Goal: Transaction & Acquisition: Purchase product/service

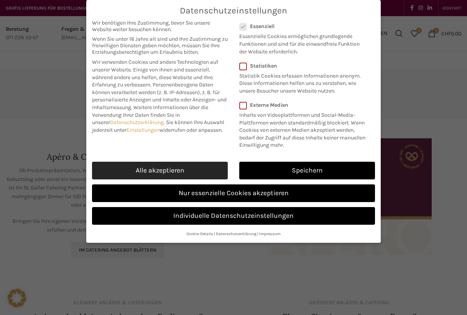
click at [163, 170] on link "Alle akzeptieren" at bounding box center [160, 171] width 136 height 18
checkbox input "true"
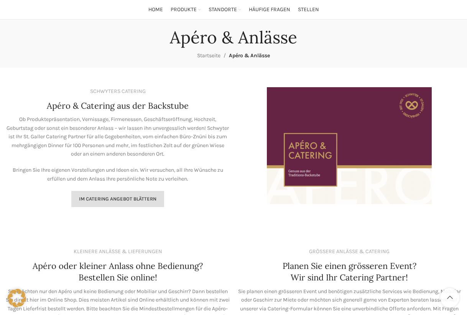
scroll to position [54, 0]
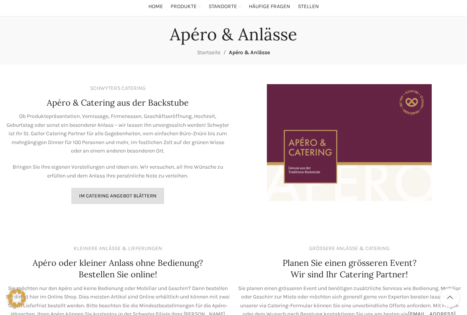
click at [146, 196] on span "Im Catering Angebot blättern" at bounding box center [118, 196] width 78 height 6
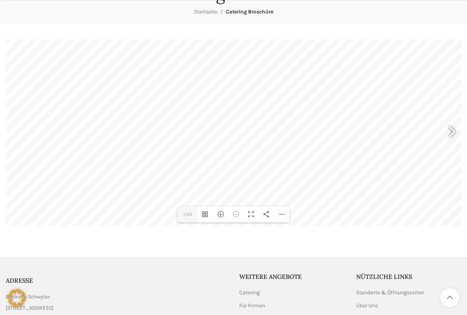
scroll to position [95, 0]
click at [452, 132] on div at bounding box center [449, 132] width 18 height 28
click at [219, 213] on div "Hereinzoomen" at bounding box center [220, 214] width 15 height 16
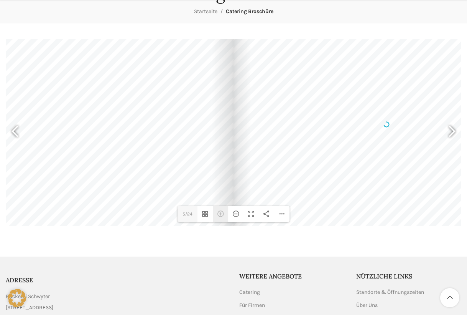
click at [219, 213] on div "Hereinzoomen" at bounding box center [220, 214] width 15 height 16
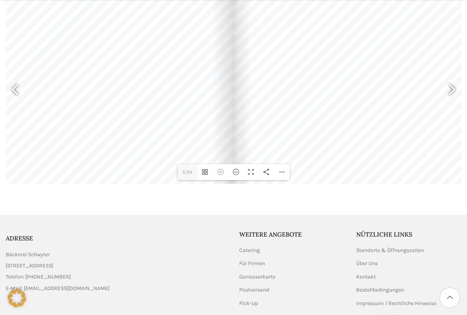
scroll to position [138, 0]
click at [172, 213] on div at bounding box center [233, 205] width 467 height 15
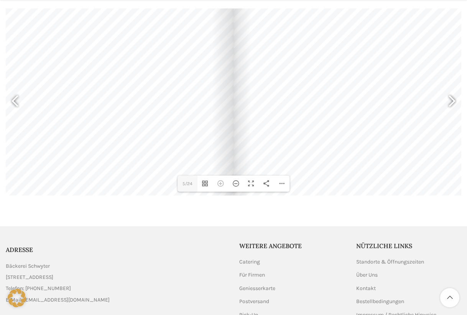
scroll to position [126, 0]
click at [198, 208] on main "DearFlip: lädt PDF 63% ... Close 5 5/24 Vorschaubilder umschalten Hereinzoomen …" at bounding box center [233, 102] width 467 height 218
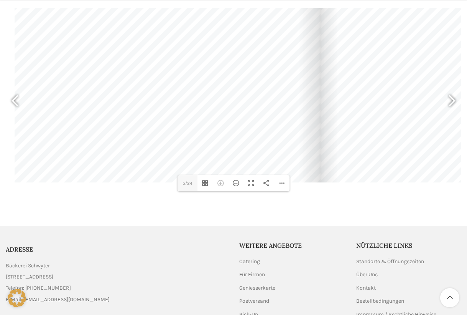
drag, startPoint x: 205, startPoint y: 156, endPoint x: 302, endPoint y: 136, distance: 98.3
click at [302, 136] on div at bounding box center [168, 73] width 306 height 217
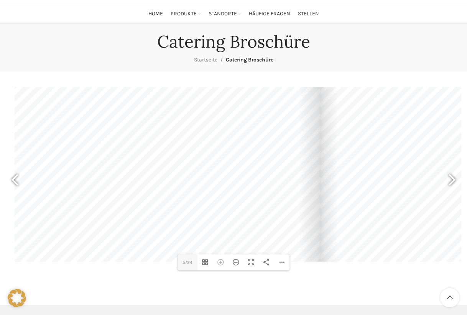
scroll to position [47, 0]
click at [452, 180] on div at bounding box center [449, 181] width 18 height 28
click at [453, 178] on div at bounding box center [449, 181] width 18 height 28
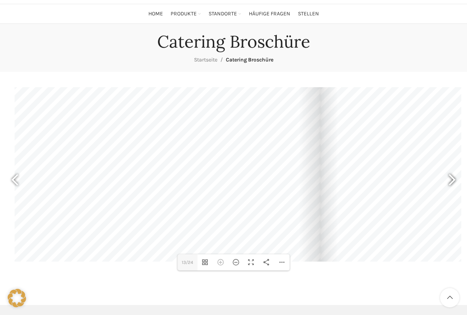
click at [453, 178] on div at bounding box center [449, 181] width 18 height 28
click at [16, 180] on div at bounding box center [19, 181] width 18 height 28
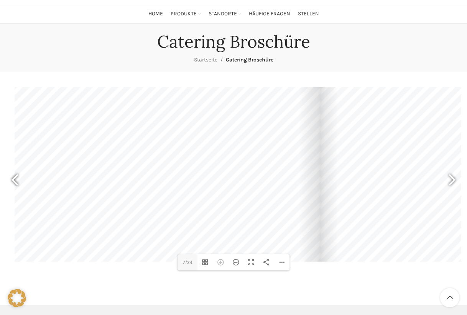
click at [16, 180] on div at bounding box center [19, 181] width 18 height 28
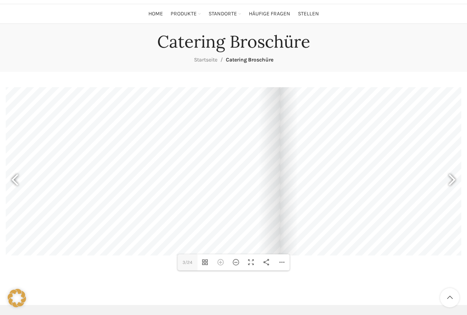
drag, startPoint x: 424, startPoint y: 201, endPoint x: 383, endPoint y: 195, distance: 40.8
click at [383, 195] on div at bounding box center [434, 146] width 306 height 217
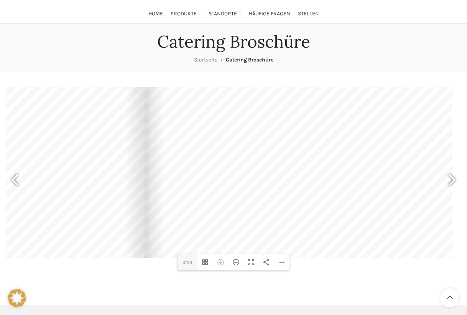
drag, startPoint x: 386, startPoint y: 227, endPoint x: 213, endPoint y: 230, distance: 173.1
click at [213, 230] on div at bounding box center [300, 149] width 306 height 217
click at [450, 178] on div at bounding box center [449, 181] width 18 height 28
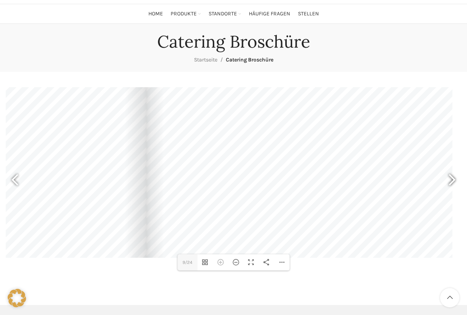
click at [450, 178] on div at bounding box center [449, 181] width 18 height 28
type input "11"
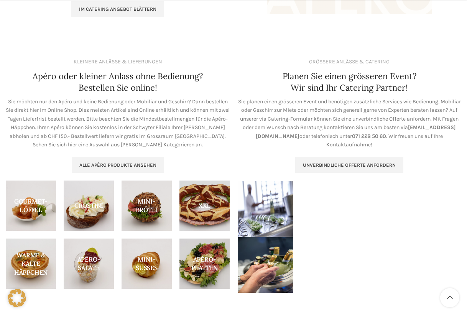
scroll to position [243, 0]
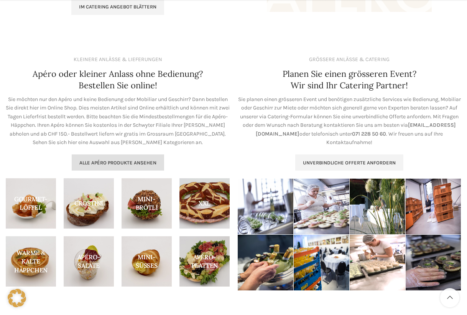
click at [94, 160] on span "Alle Apéro Produkte ansehen" at bounding box center [117, 163] width 77 height 6
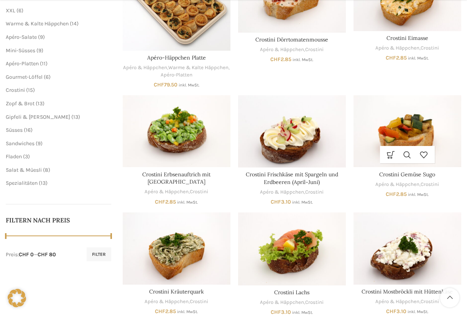
scroll to position [188, 0]
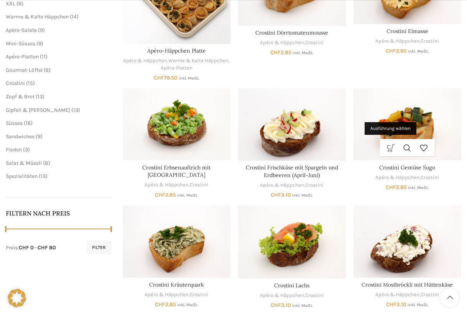
click at [392, 145] on link "Ausführung wählen" at bounding box center [391, 147] width 17 height 17
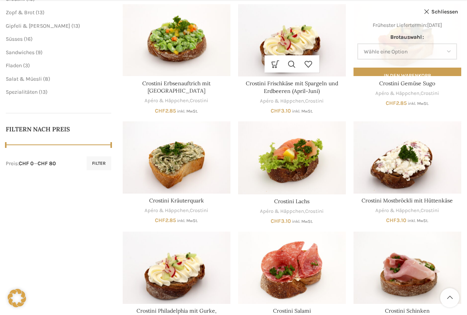
scroll to position [273, 0]
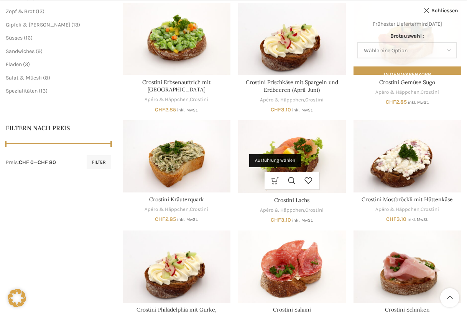
click at [273, 178] on link "Ausführung wählen" at bounding box center [276, 180] width 17 height 17
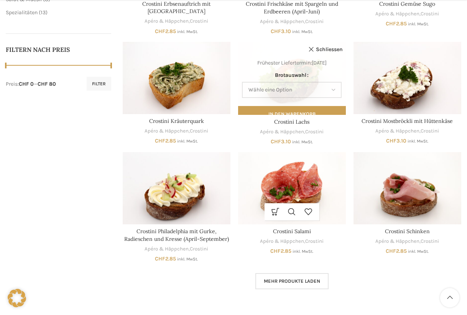
scroll to position [359, 0]
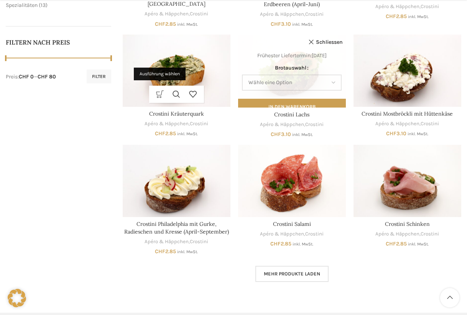
click at [160, 90] on link "Ausführung wählen" at bounding box center [160, 94] width 17 height 17
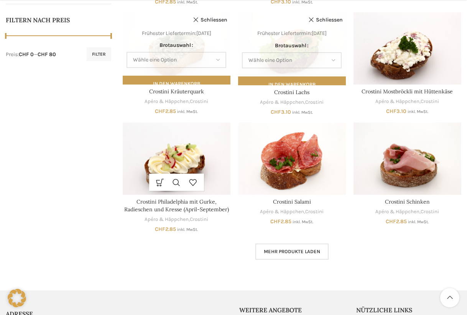
scroll to position [381, 0]
click at [157, 180] on link "Ausführung wählen" at bounding box center [160, 181] width 17 height 17
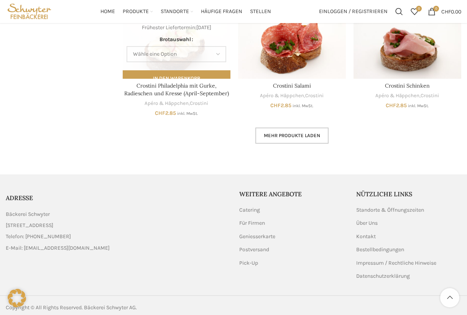
scroll to position [497, 0]
click at [279, 134] on span "Mehr Produkte laden" at bounding box center [292, 136] width 56 height 6
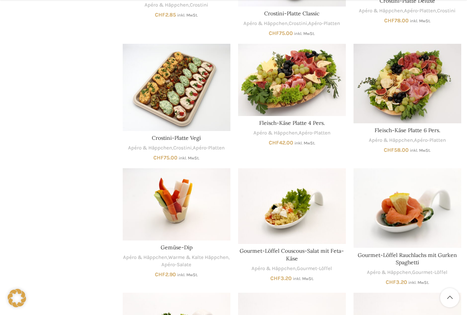
scroll to position [703, 0]
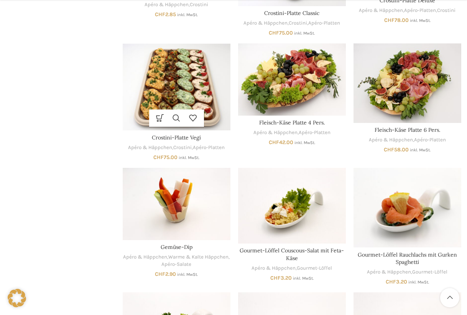
click at [160, 82] on img "Crostini-Platte Vegi" at bounding box center [177, 86] width 108 height 87
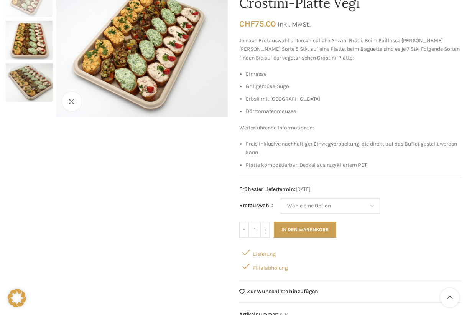
scroll to position [107, 0]
